Goal: Information Seeking & Learning: Find specific fact

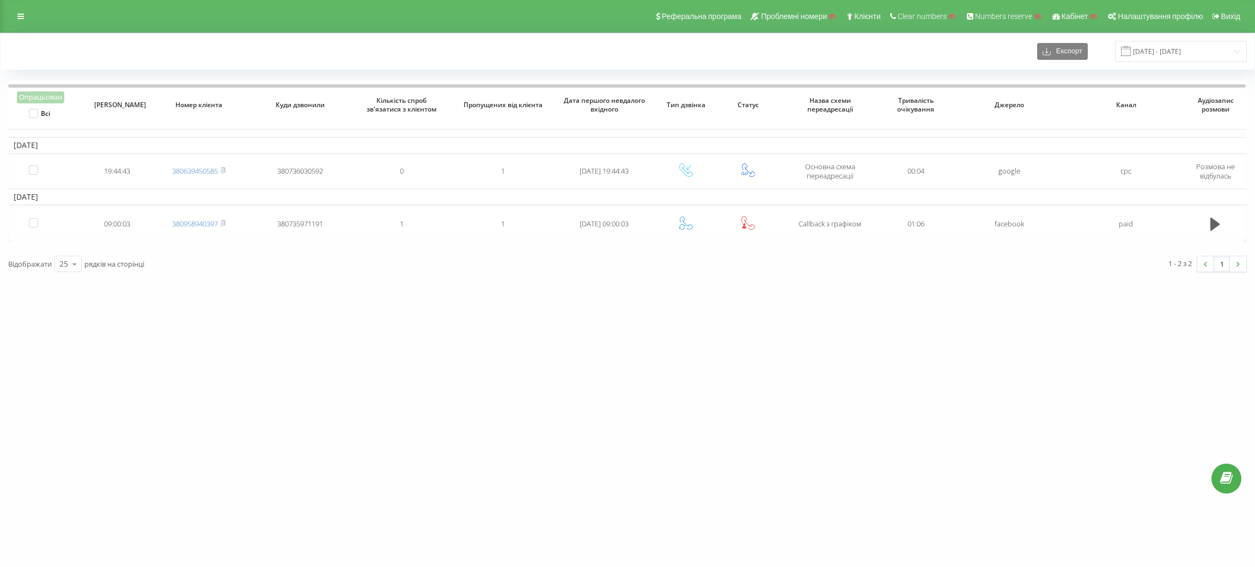
click at [26, 19] on link at bounding box center [21, 16] width 20 height 15
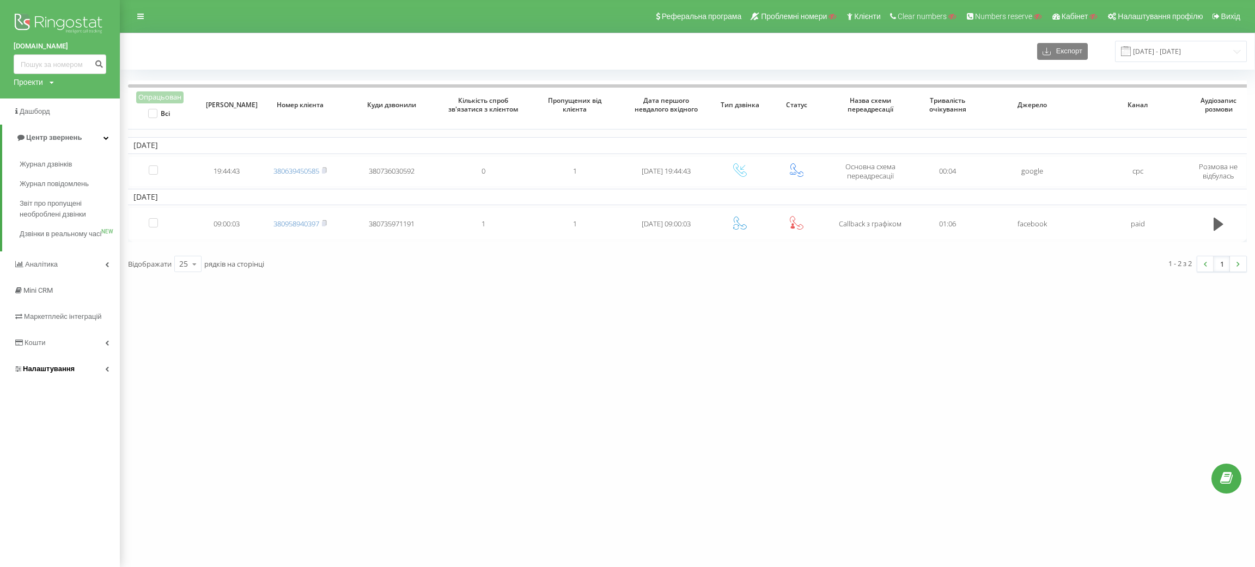
click at [54, 372] on link "Налаштування" at bounding box center [60, 369] width 120 height 26
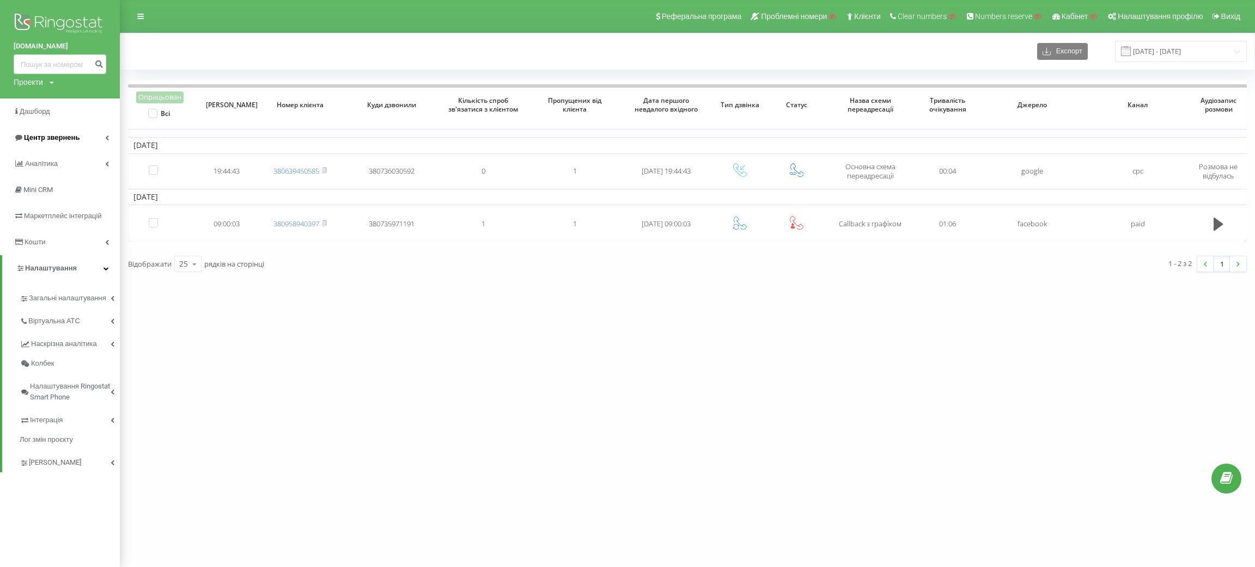
click at [54, 139] on span "Центр звернень" at bounding box center [52, 137] width 56 height 8
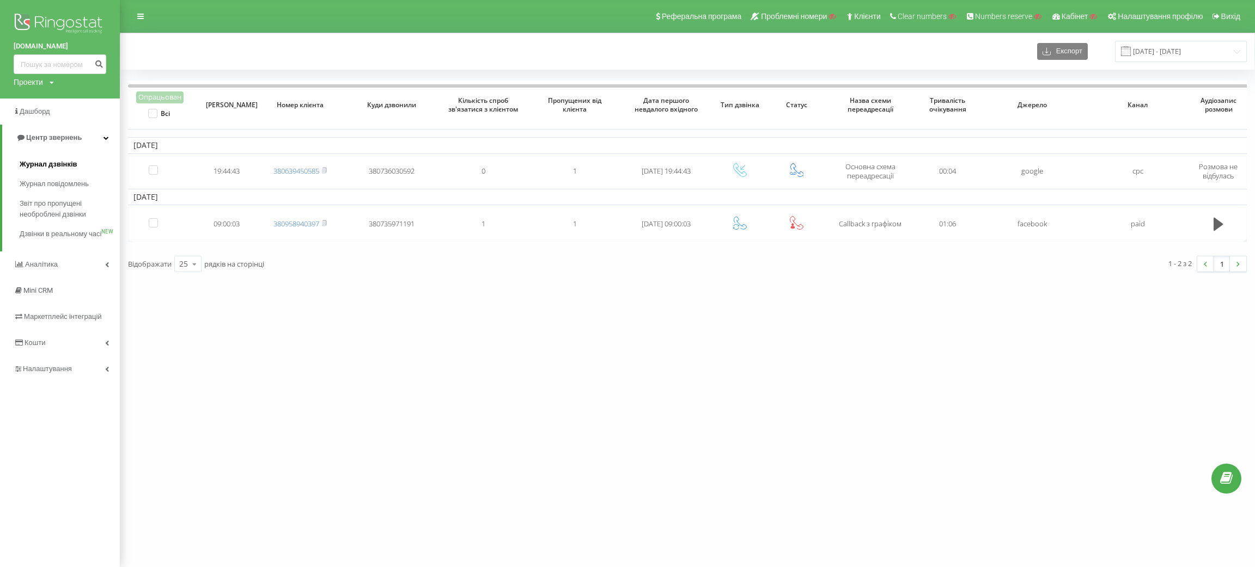
click at [58, 166] on span "Журнал дзвінків" at bounding box center [49, 164] width 58 height 11
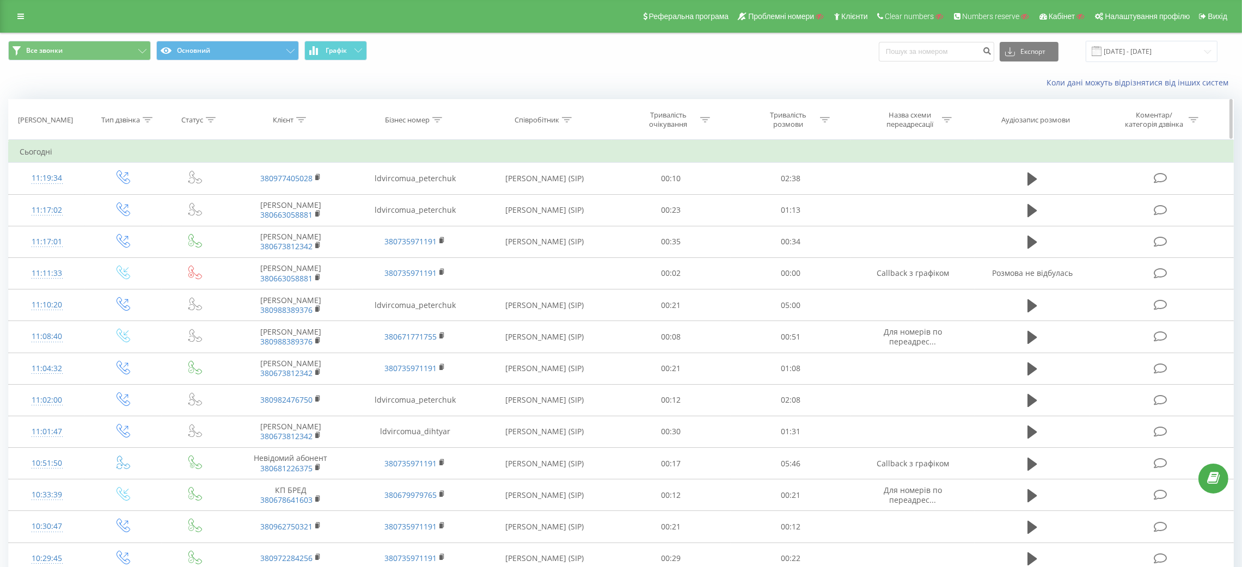
click at [306, 120] on div "Клієнт" at bounding box center [291, 119] width 125 height 9
click at [295, 196] on input "text" at bounding box center [291, 197] width 96 height 19
paste input "380968490765"
type input "380968490765"
click at [312, 222] on span "OK" at bounding box center [313, 219] width 30 height 17
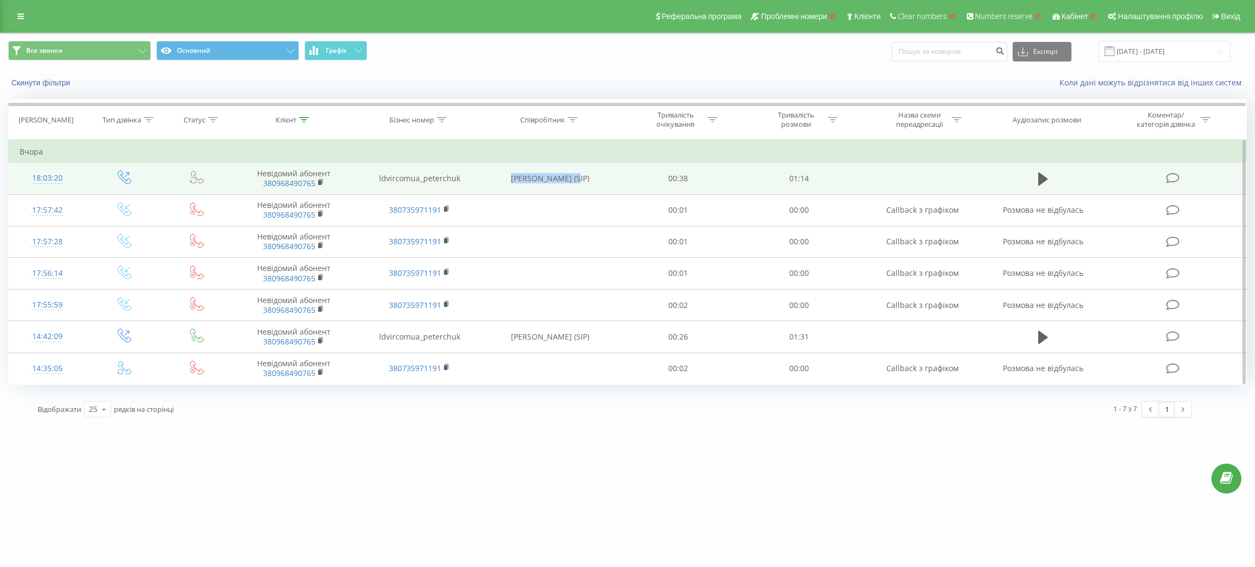
drag, startPoint x: 529, startPoint y: 178, endPoint x: 567, endPoint y: 182, distance: 38.9
click at [567, 182] on td "Yuliia Peterchuk (SIP)" at bounding box center [550, 179] width 136 height 32
copy td "Yuliia Peterchuk"
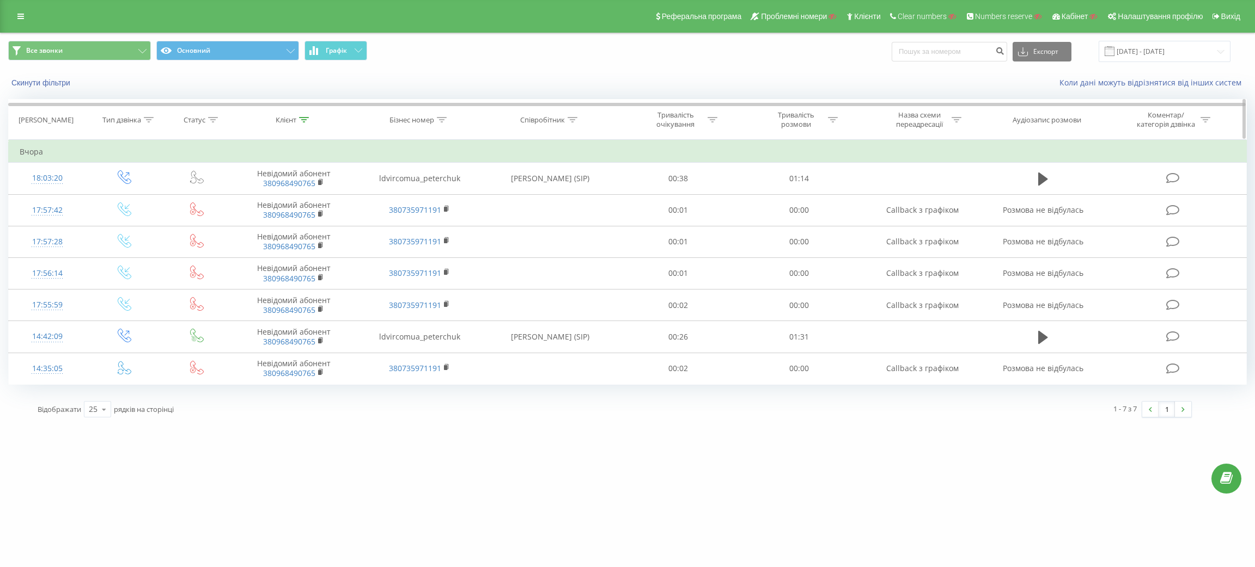
click at [302, 116] on div at bounding box center [304, 119] width 10 height 9
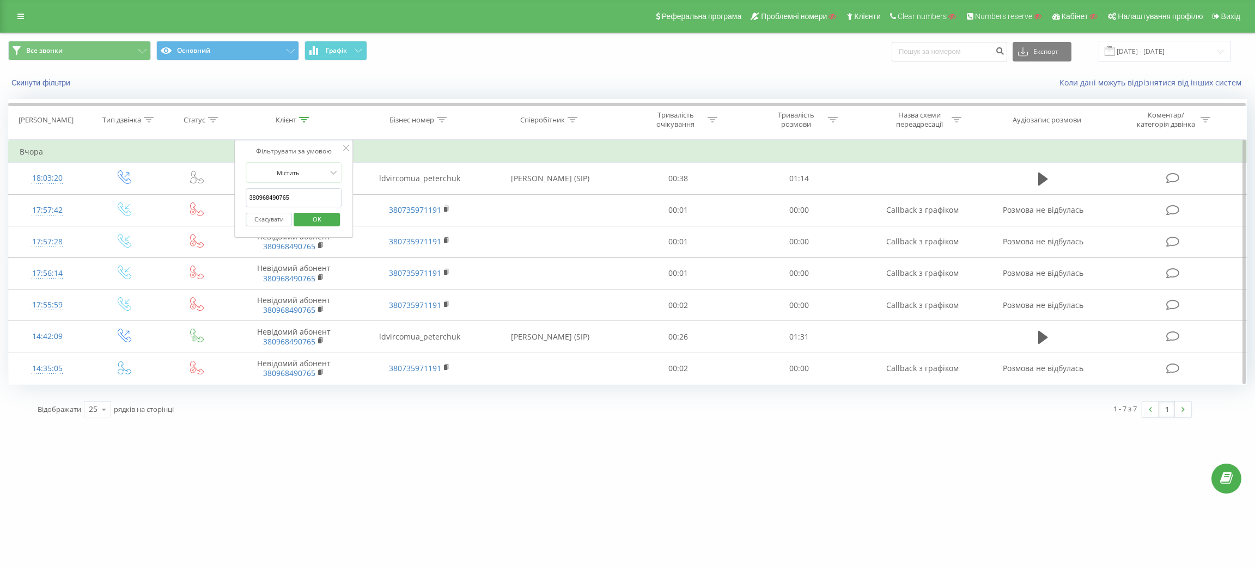
click at [273, 218] on button "Скасувати" at bounding box center [269, 220] width 46 height 14
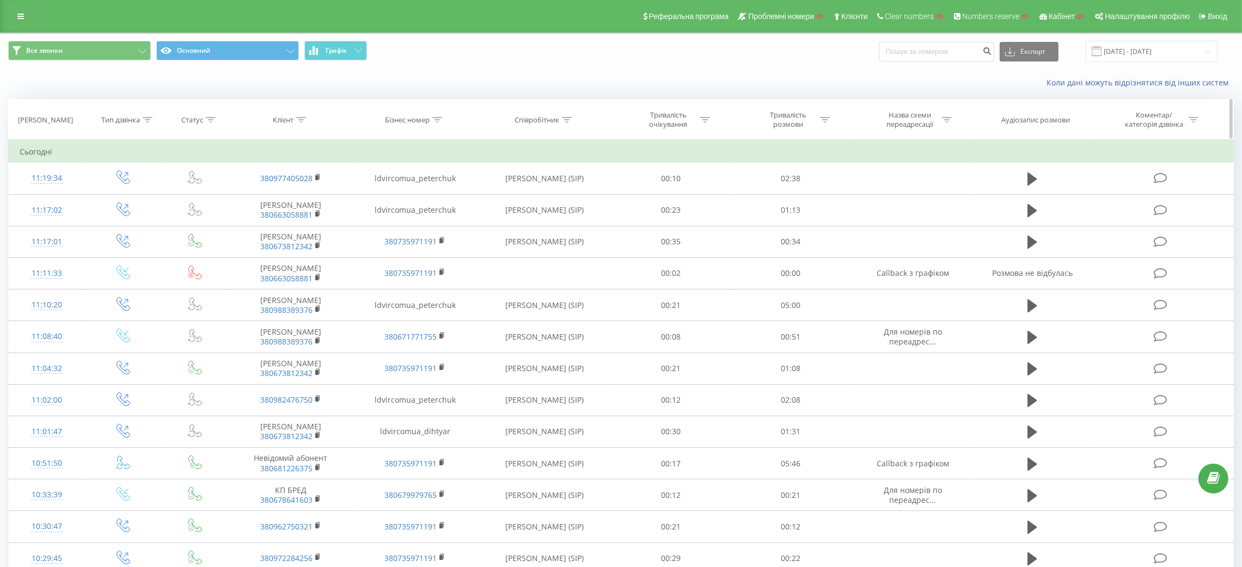
click at [563, 121] on icon at bounding box center [567, 119] width 10 height 5
click at [550, 200] on input "text" at bounding box center [545, 197] width 96 height 19
paste input "[PERSON_NAME]"
type input "[PERSON_NAME]"
click at [575, 222] on span "OK" at bounding box center [567, 219] width 30 height 17
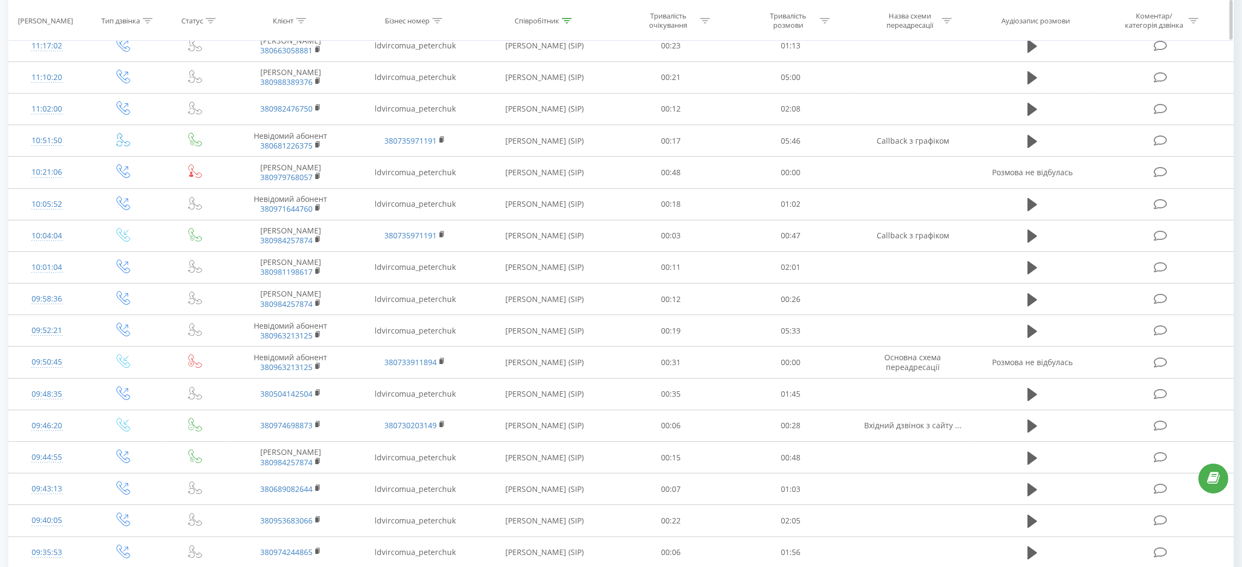
scroll to position [163, 0]
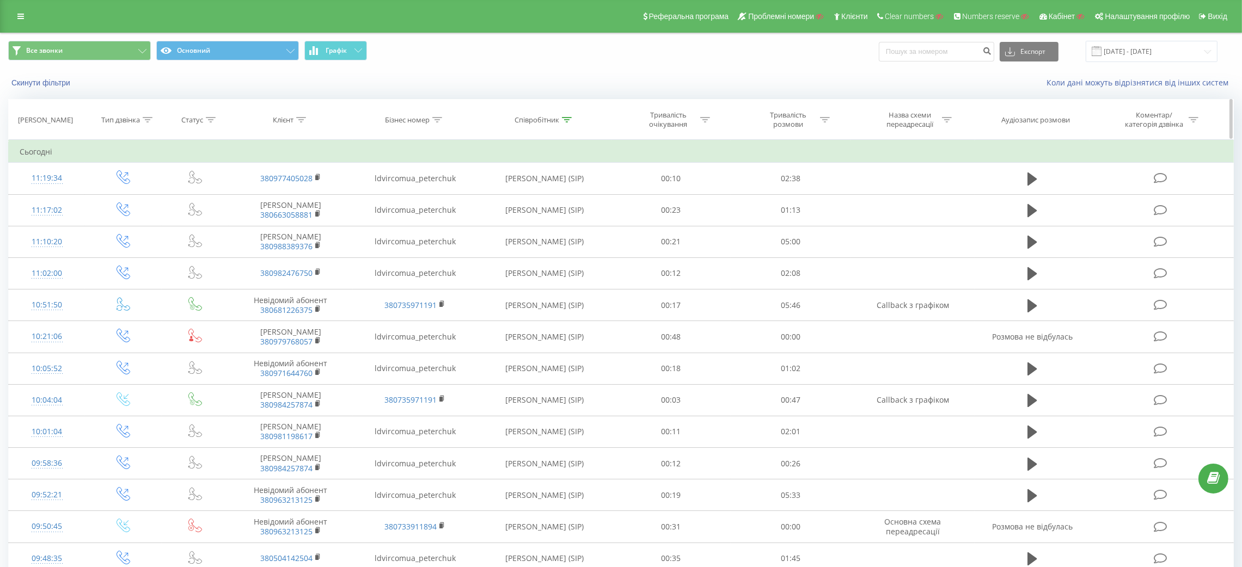
click at [303, 124] on div at bounding box center [301, 119] width 10 height 9
click at [307, 192] on input "text" at bounding box center [291, 197] width 96 height 19
paste input "380968490765"
type input "380968490765"
click at [316, 221] on span "OK" at bounding box center [313, 219] width 30 height 17
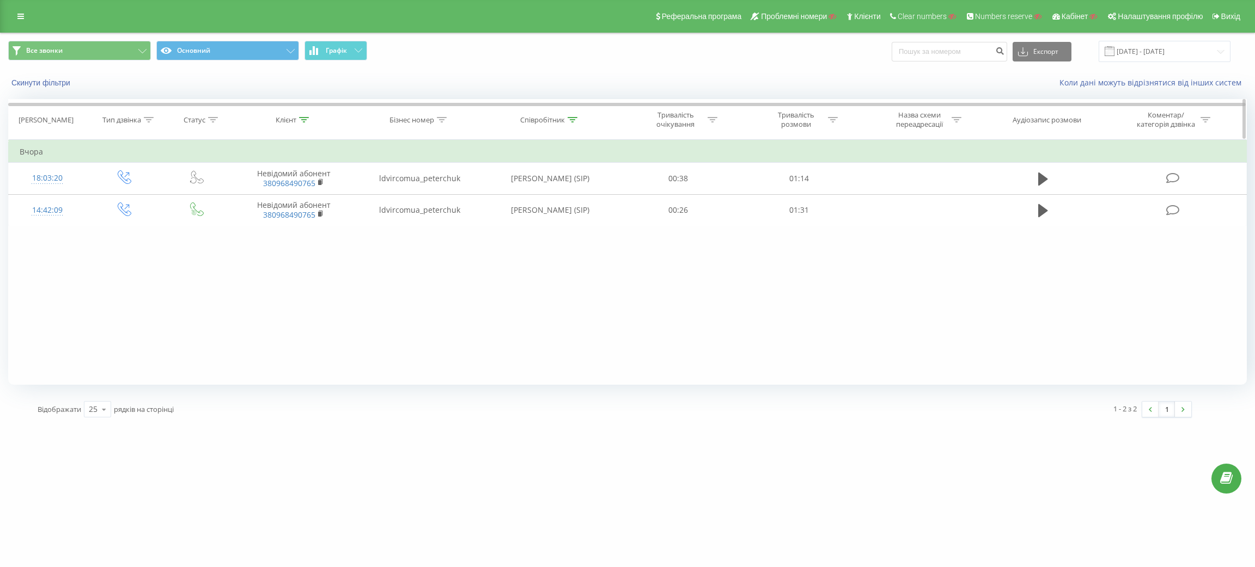
click at [570, 116] on div at bounding box center [572, 119] width 10 height 9
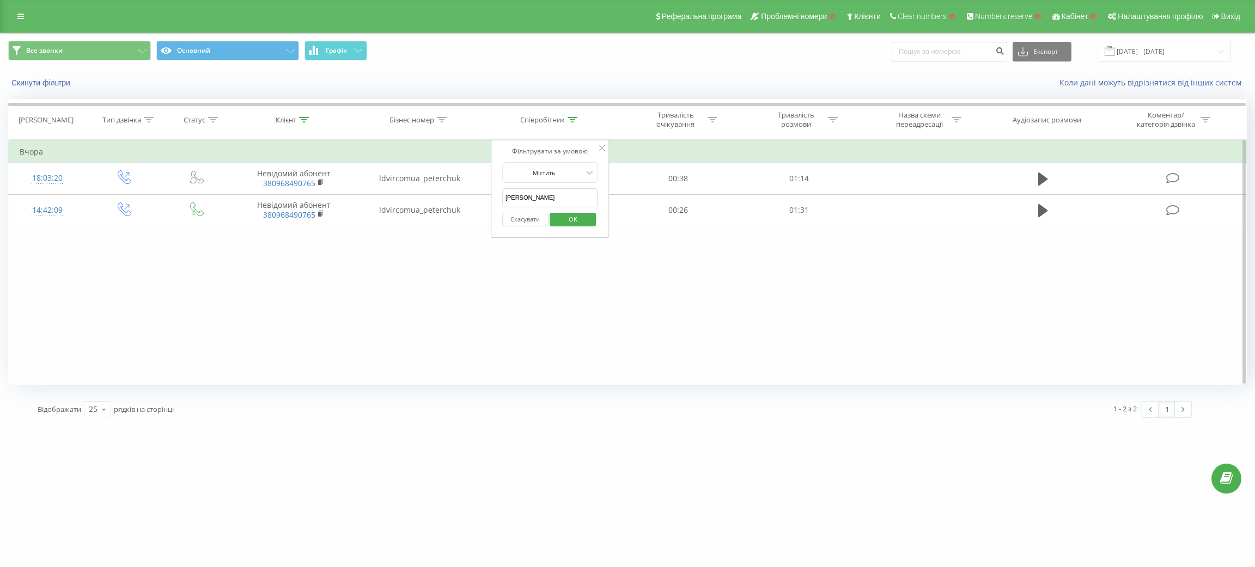
click at [534, 212] on div "Скасувати OK" at bounding box center [550, 219] width 96 height 25
click at [526, 220] on button "Скасувати" at bounding box center [525, 220] width 46 height 14
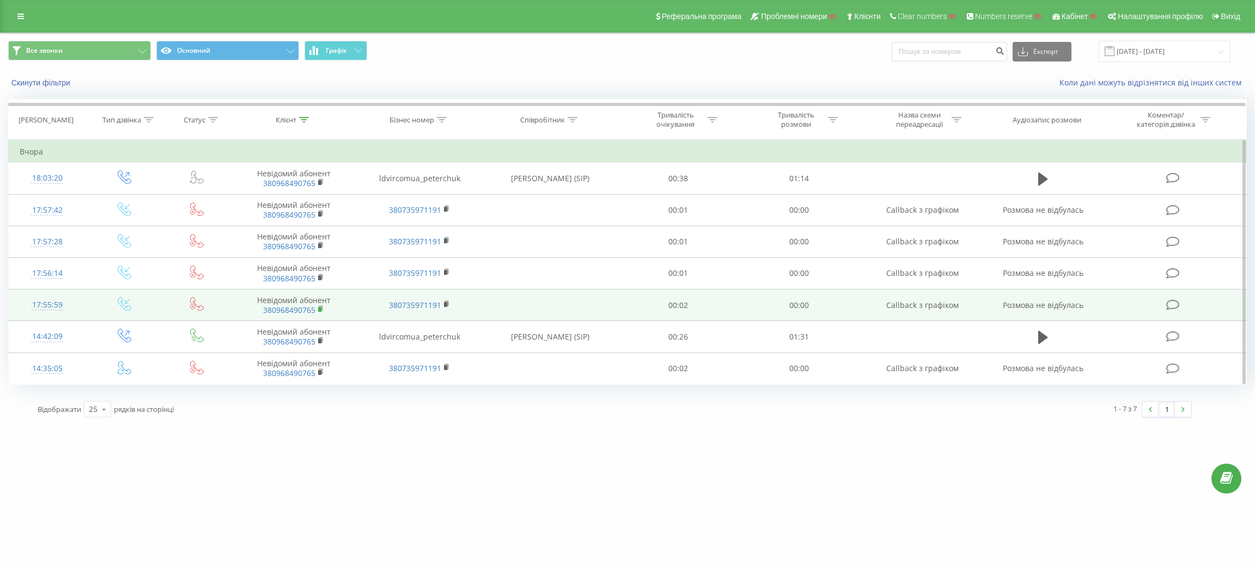
click at [319, 309] on rect at bounding box center [319, 309] width 3 height 5
